Goal: Communication & Community: Connect with others

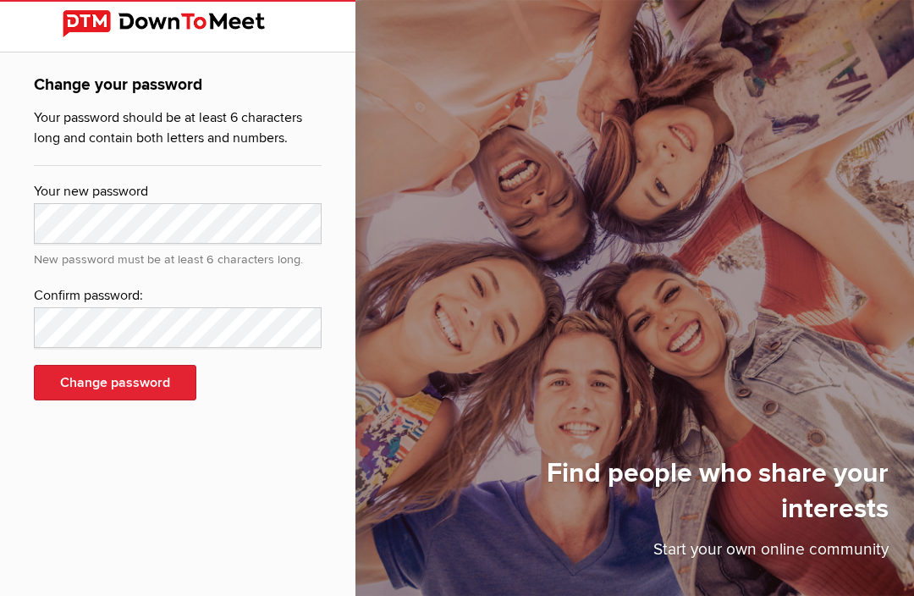
click at [115, 22] on img at bounding box center [178, 23] width 230 height 27
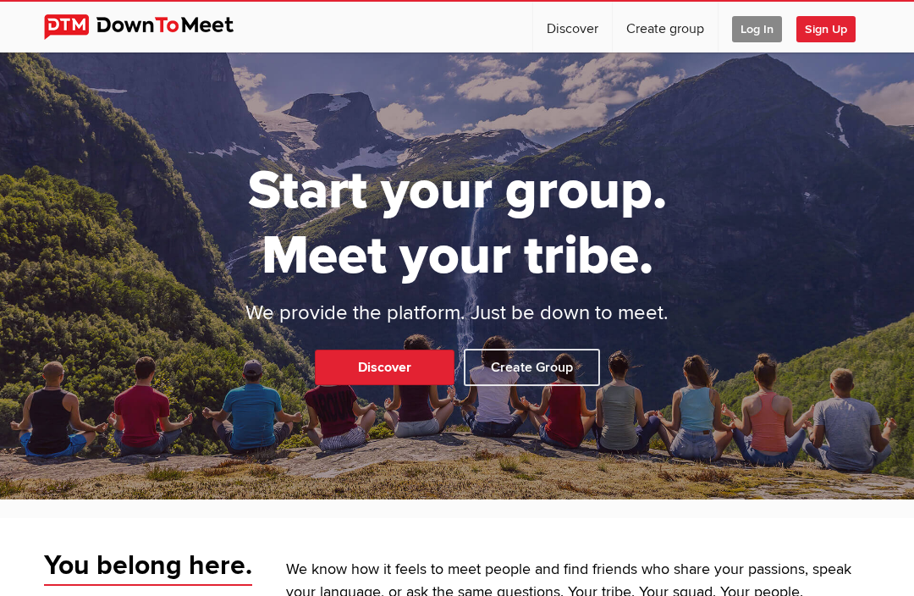
click at [754, 31] on span "Log In" at bounding box center [757, 29] width 50 height 26
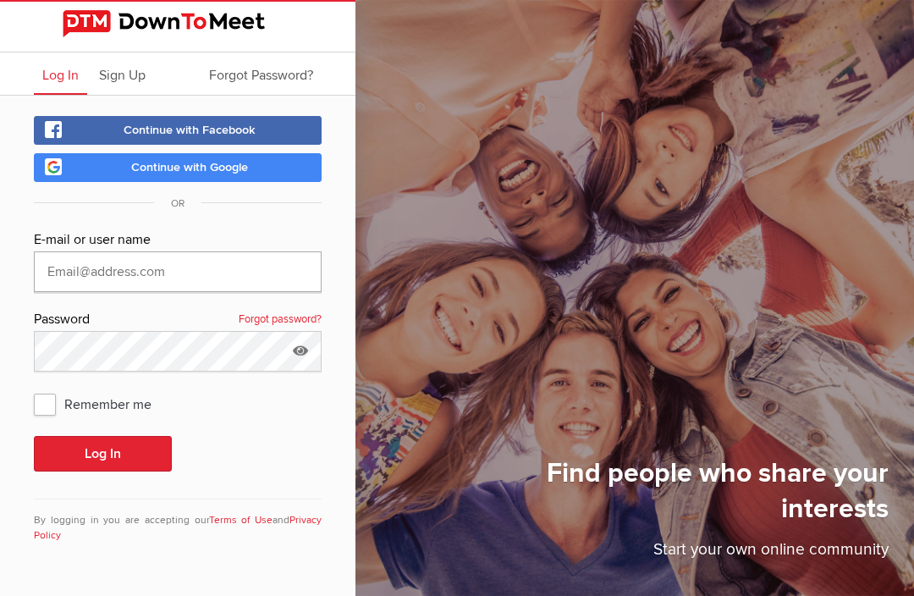
click at [169, 275] on input "text" at bounding box center [178, 271] width 288 height 41
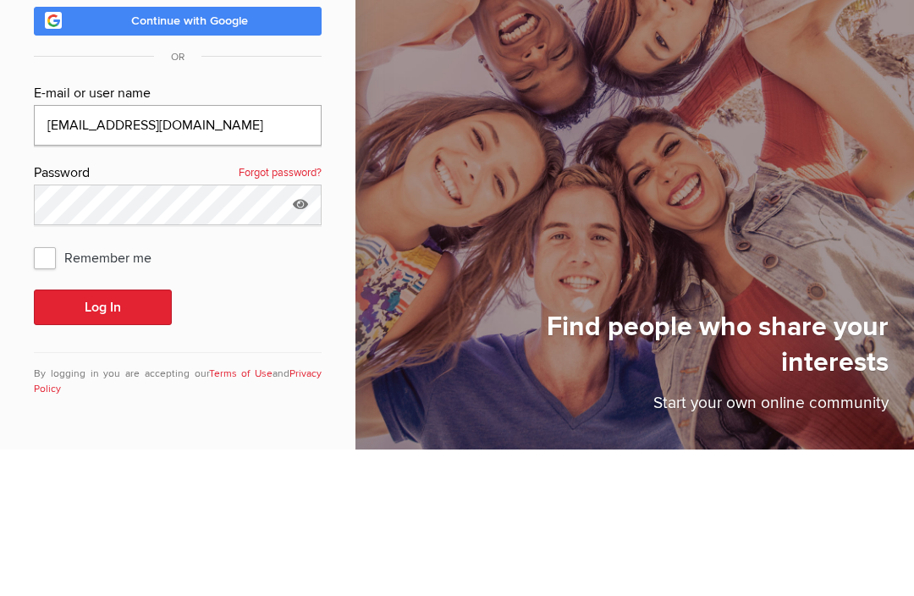
type input "[EMAIL_ADDRESS][DOMAIN_NAME]"
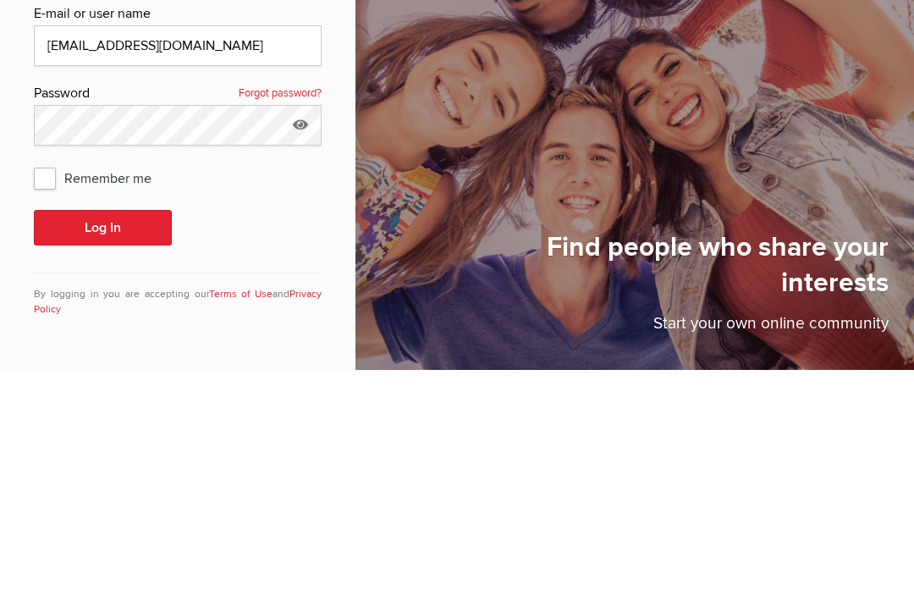
click at [52, 389] on span "Remember me" at bounding box center [101, 404] width 135 height 30
click at [34, 388] on input "Remember me" at bounding box center [33, 388] width 1 height 1
checkbox input "true"
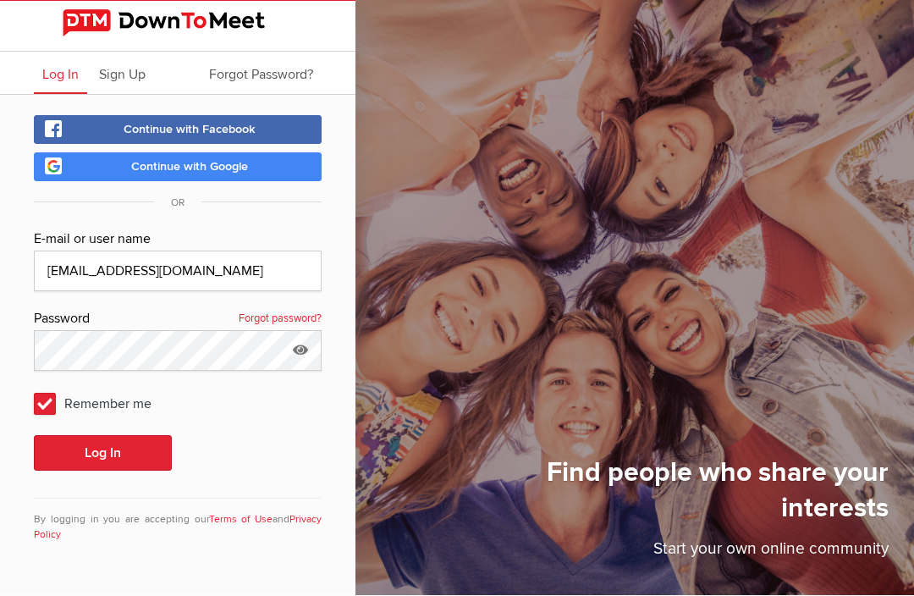
click at [118, 436] on button "Log In" at bounding box center [103, 454] width 138 height 36
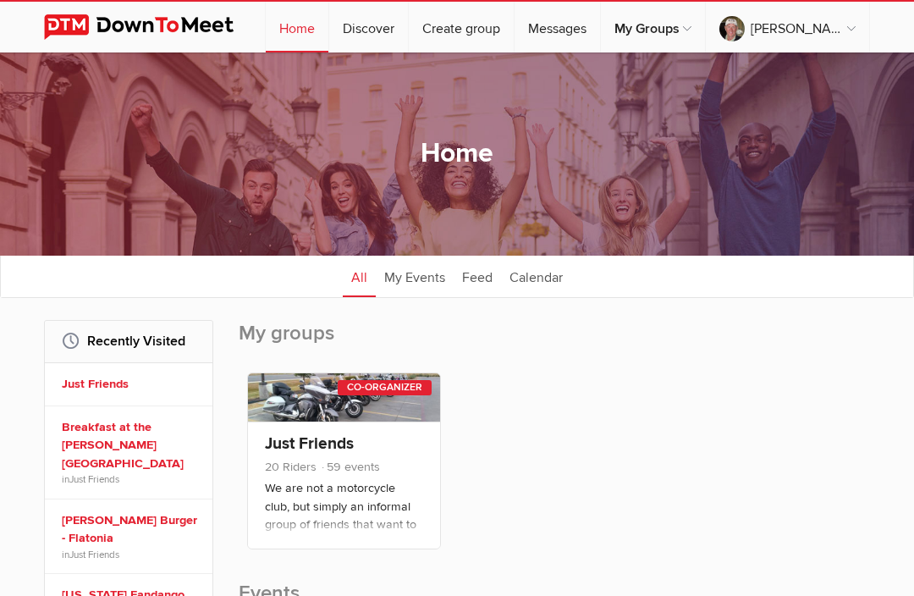
click at [323, 444] on link "Just Friends" at bounding box center [309, 443] width 89 height 20
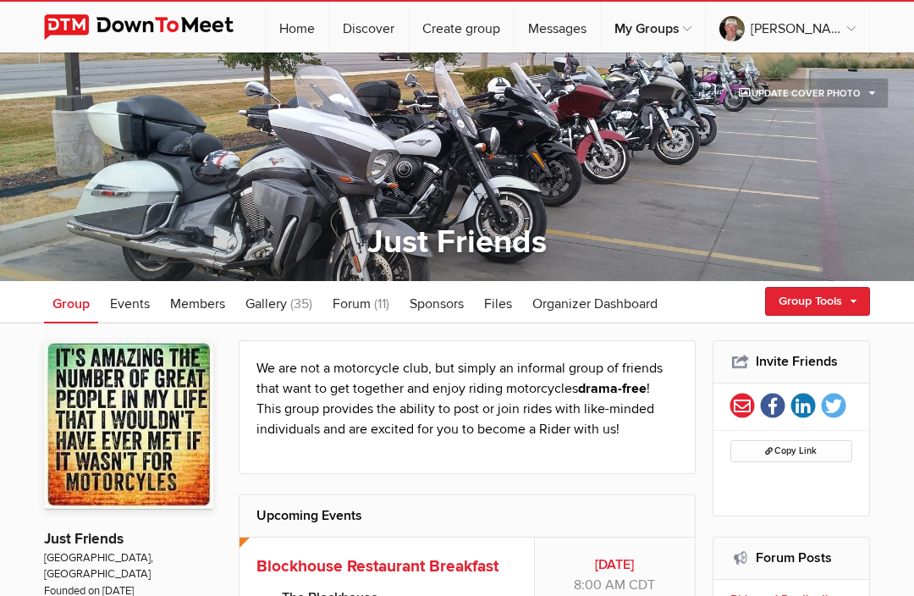
click at [346, 91] on span at bounding box center [457, 166] width 914 height 229
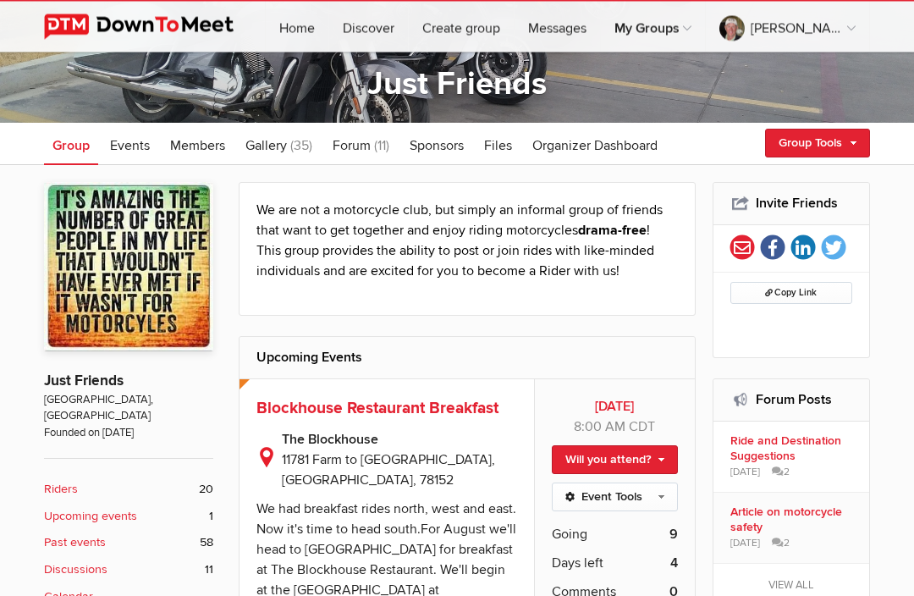
scroll to position [158, 0]
click at [134, 141] on span "Events" at bounding box center [130, 145] width 40 height 17
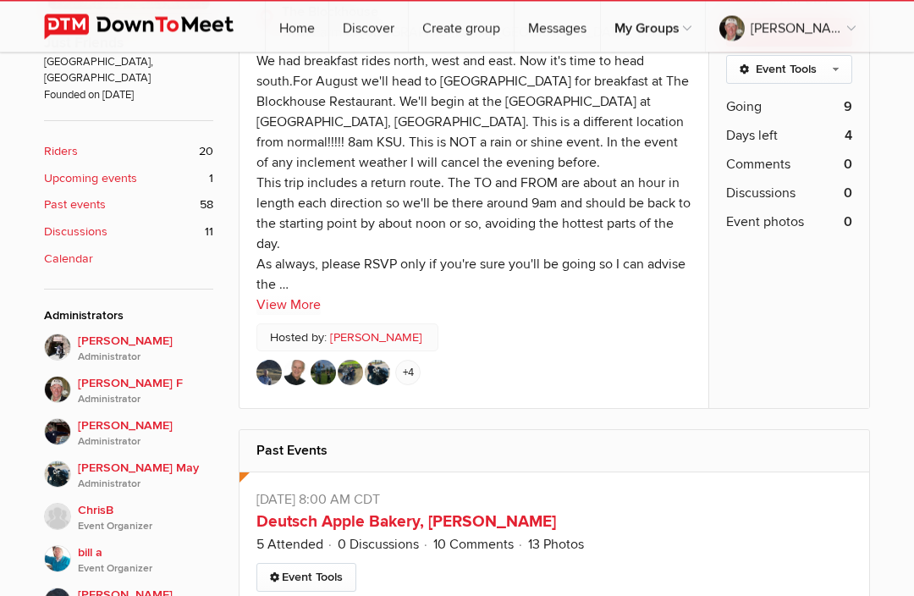
scroll to position [497, 0]
click at [759, 105] on span "Going" at bounding box center [744, 106] width 36 height 20
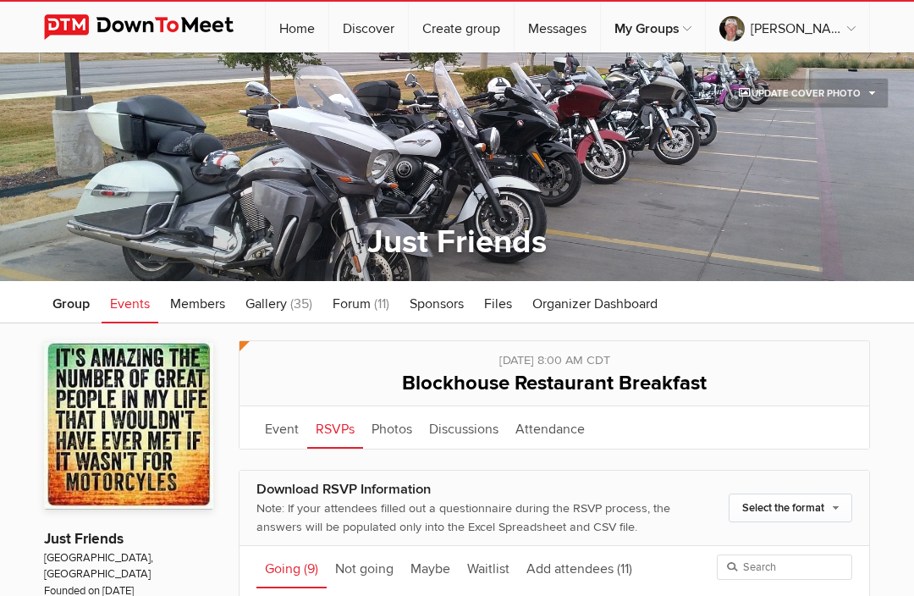
click at [143, 308] on span "Events" at bounding box center [130, 303] width 40 height 17
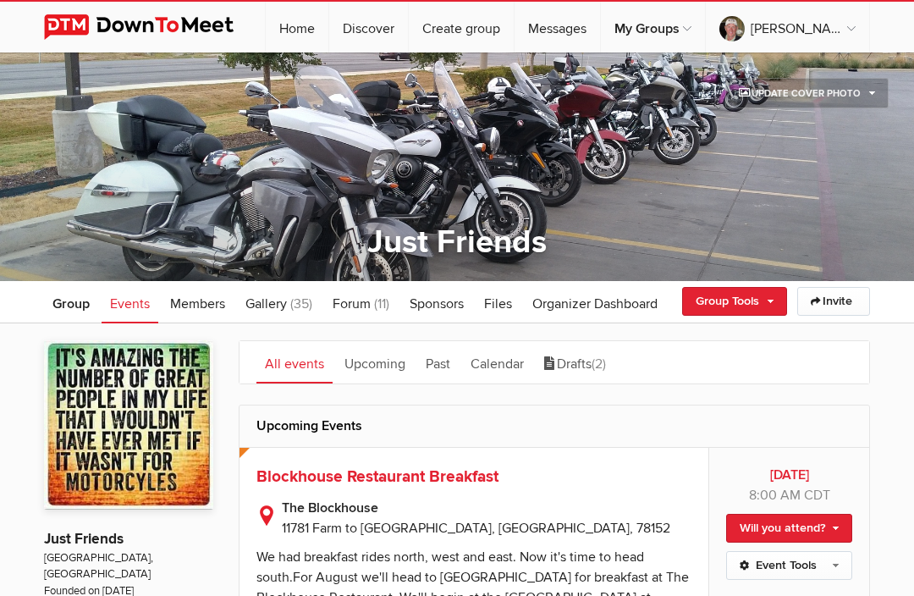
click at [444, 371] on link "Past" at bounding box center [437, 362] width 41 height 42
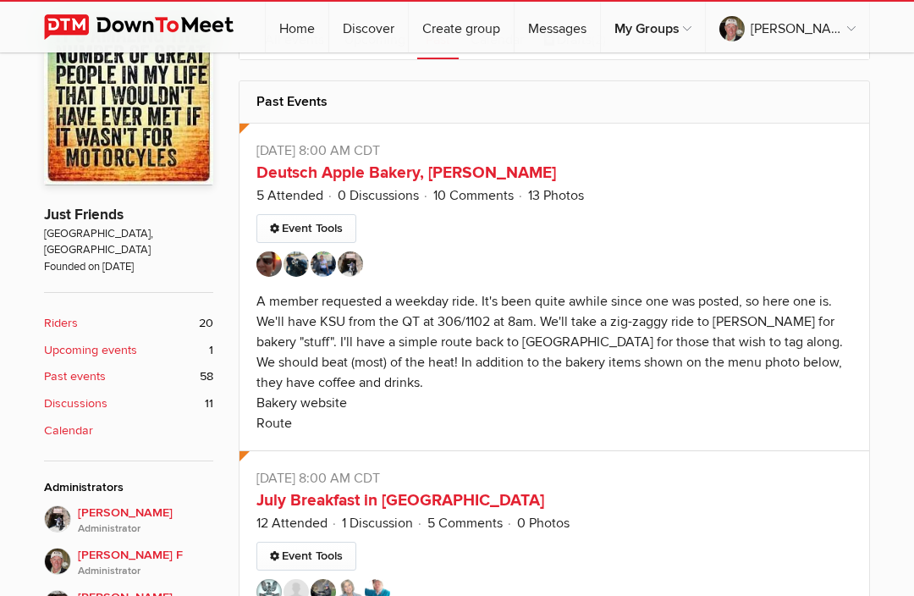
scroll to position [323, 0]
click at [295, 194] on link "5 Attended" at bounding box center [290, 196] width 67 height 17
